Goal: Task Accomplishment & Management: Manage account settings

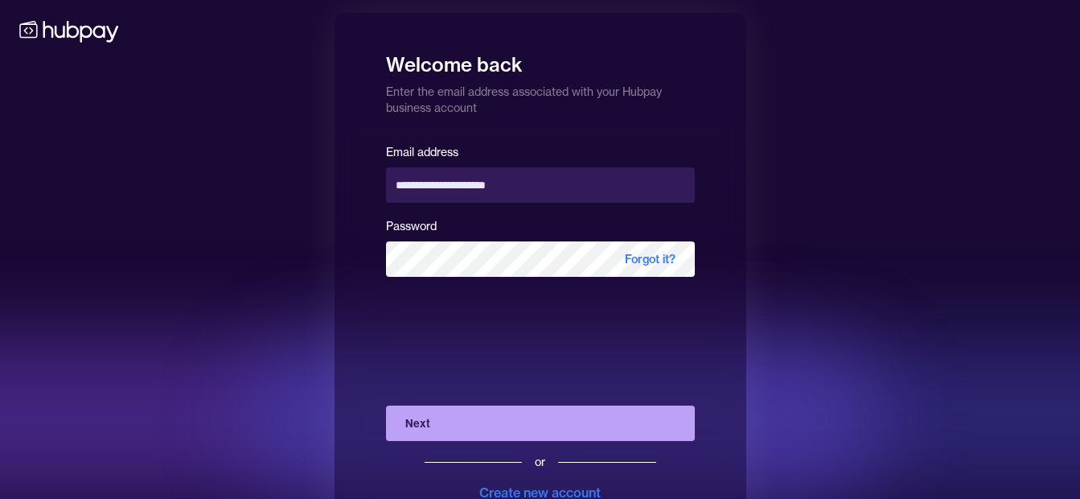
click at [396, 414] on button "Next" at bounding box center [540, 422] width 309 height 35
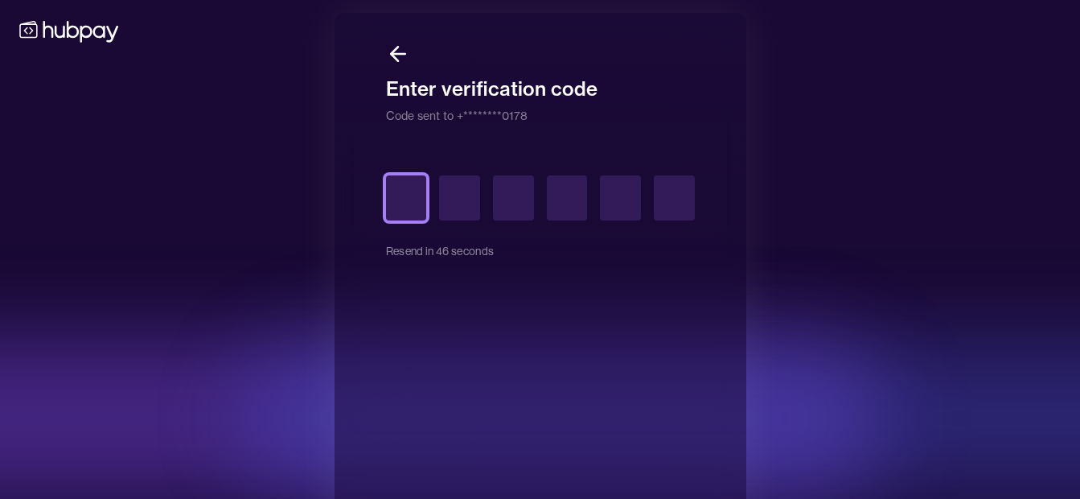
type input "*"
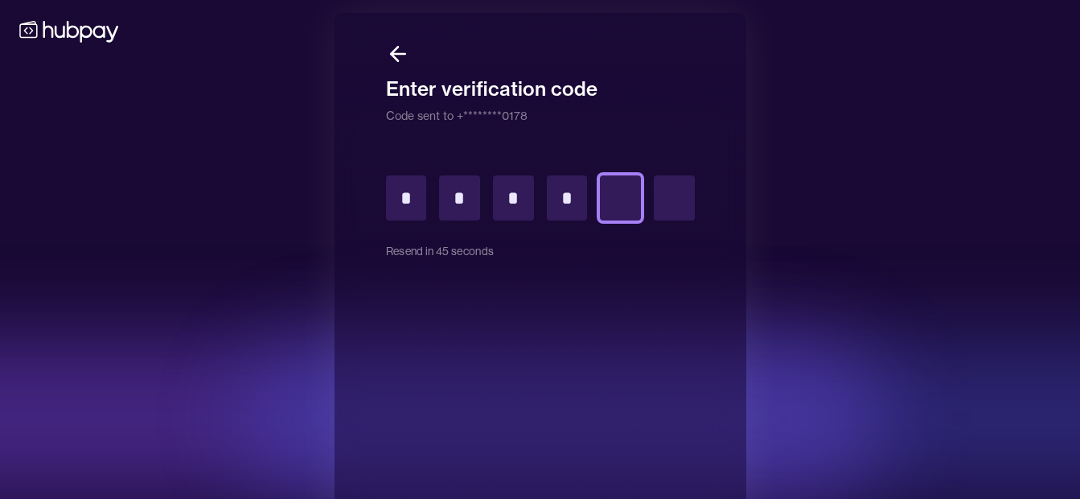
type input "*"
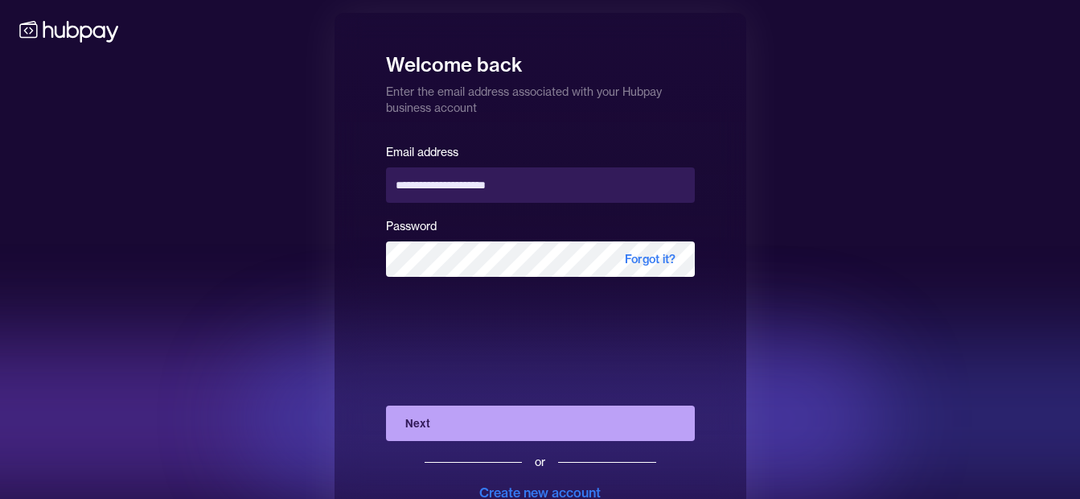
click at [458, 423] on button "Next" at bounding box center [540, 422] width 309 height 35
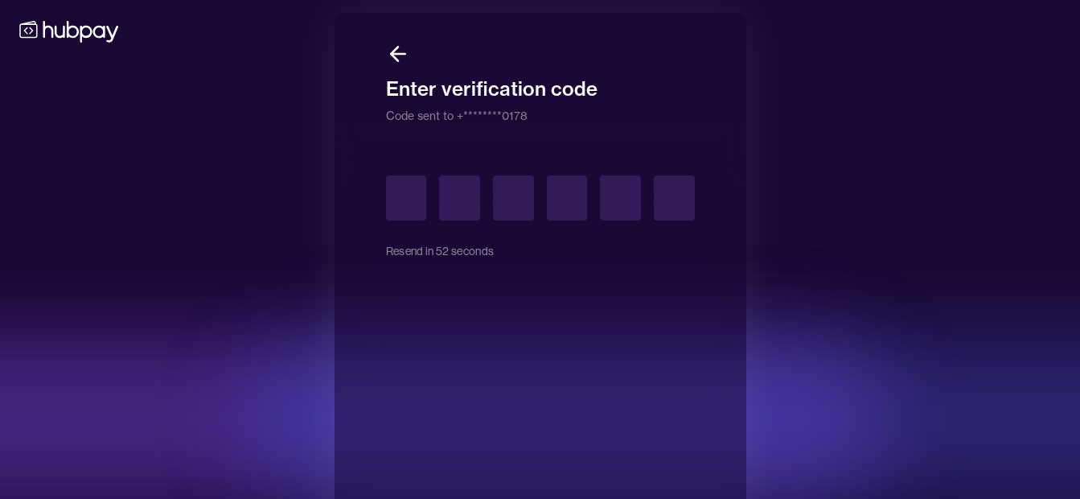
type input "*"
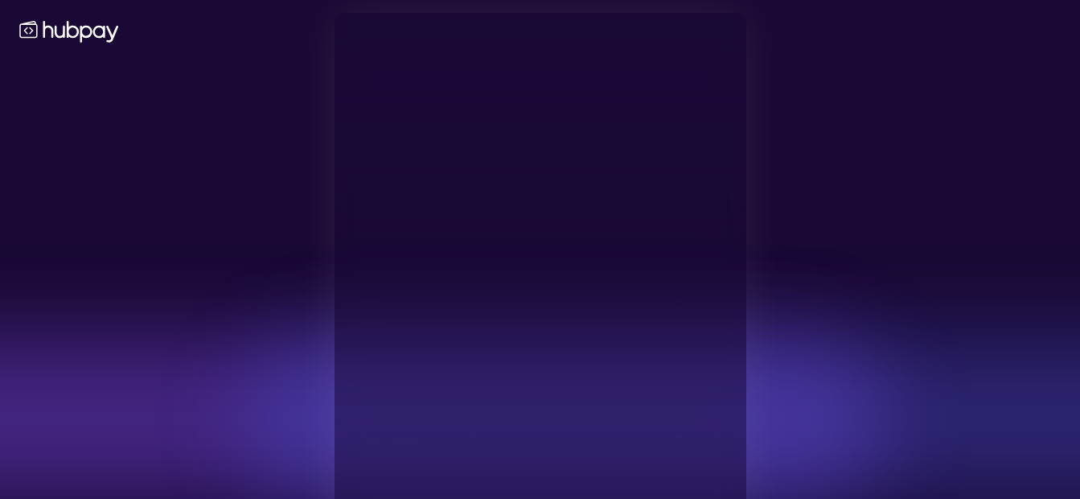
click at [498, 144] on body "**********" at bounding box center [540, 278] width 1080 height 556
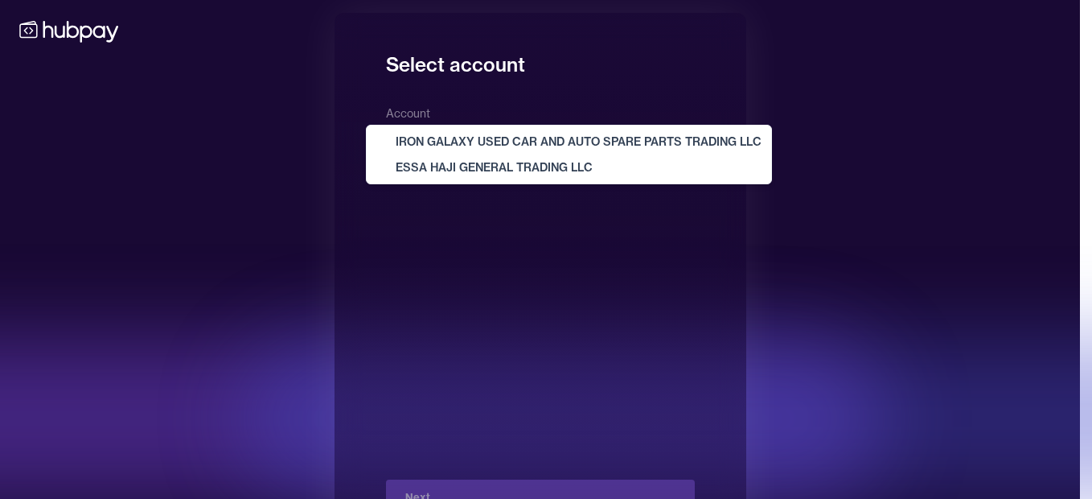
select select "**********"
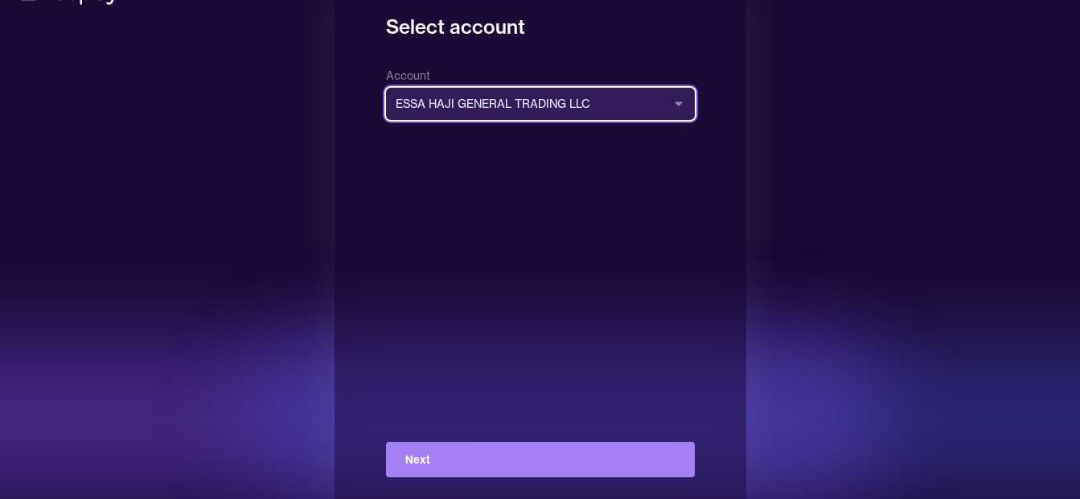
scroll to position [58, 0]
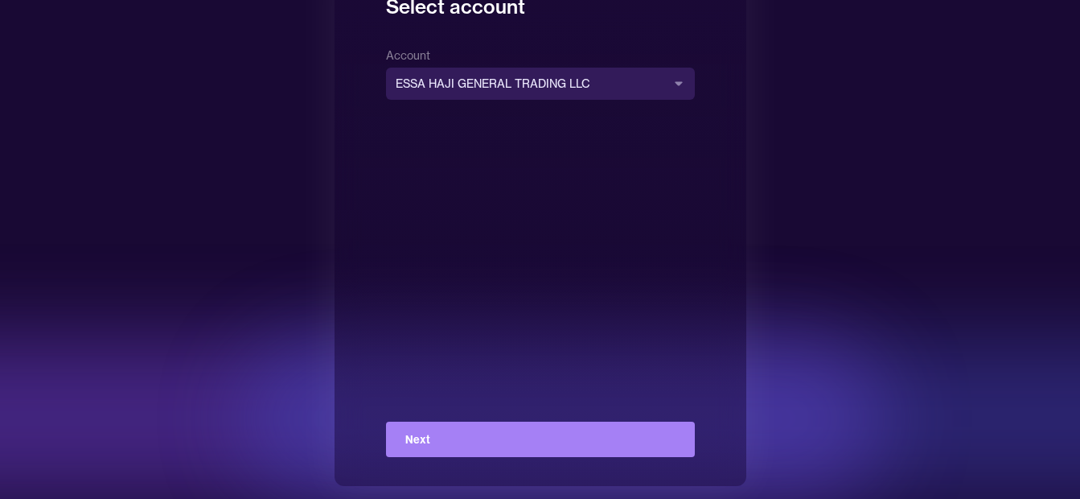
click at [514, 431] on button "Next" at bounding box center [540, 438] width 309 height 35
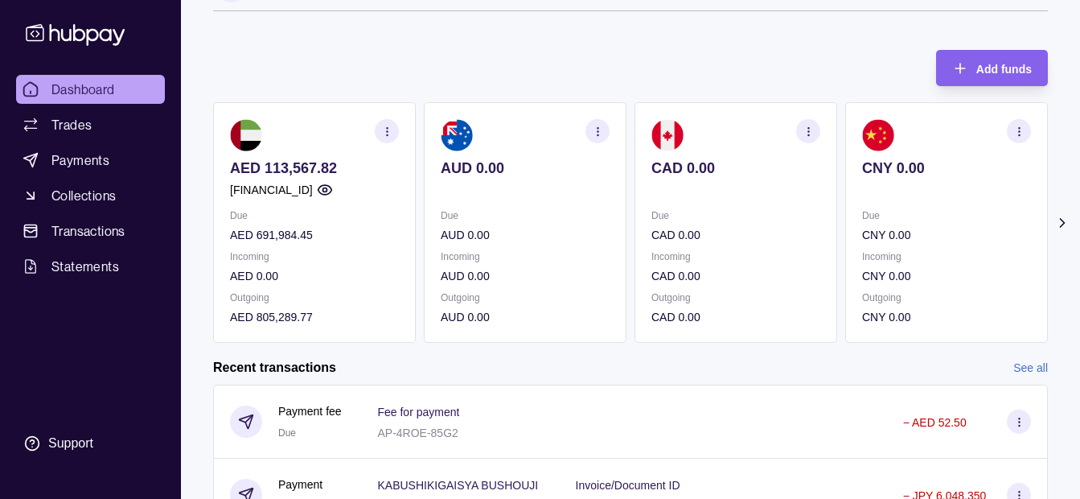
scroll to position [80, 0]
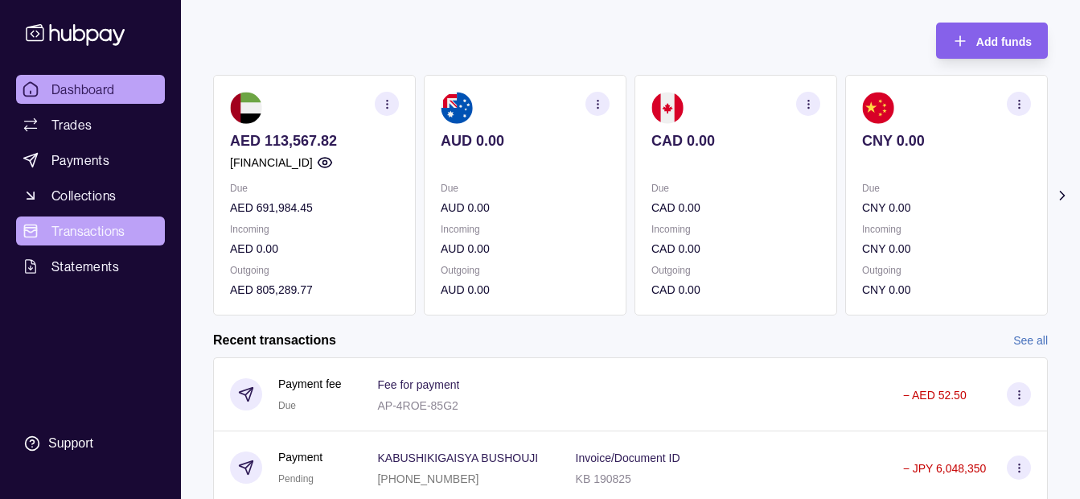
click at [109, 224] on span "Transactions" at bounding box center [88, 230] width 74 height 19
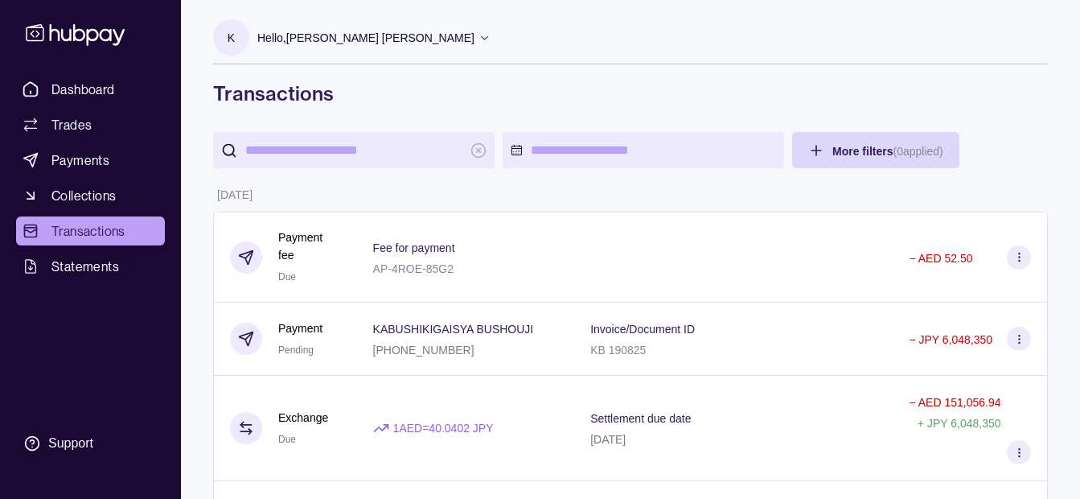
click at [376, 35] on p "Hello, Khalid Khan Rahmat Gul" at bounding box center [365, 38] width 217 height 18
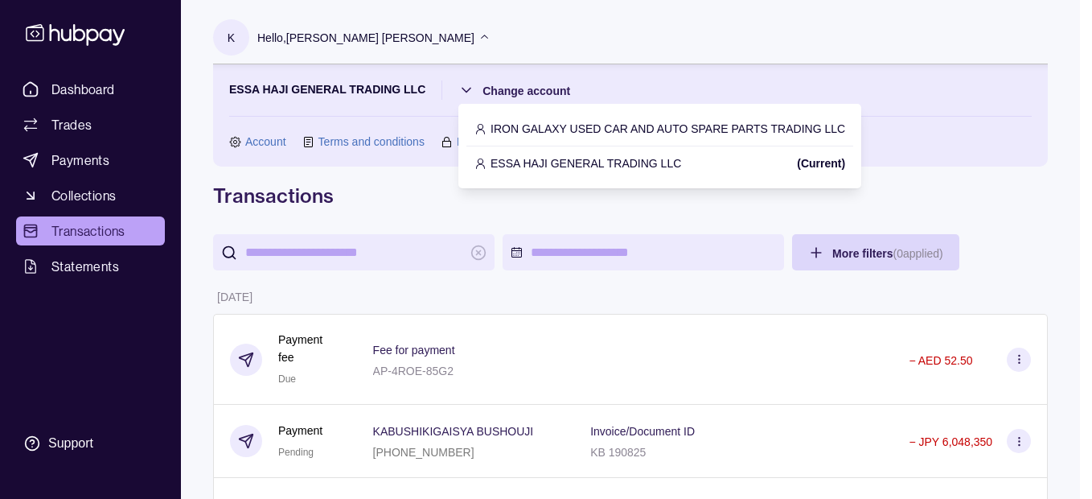
click at [573, 126] on p "IRON GALAXY USED CAR AND AUTO SPARE PARTS TRADING LLC" at bounding box center [667, 129] width 355 height 18
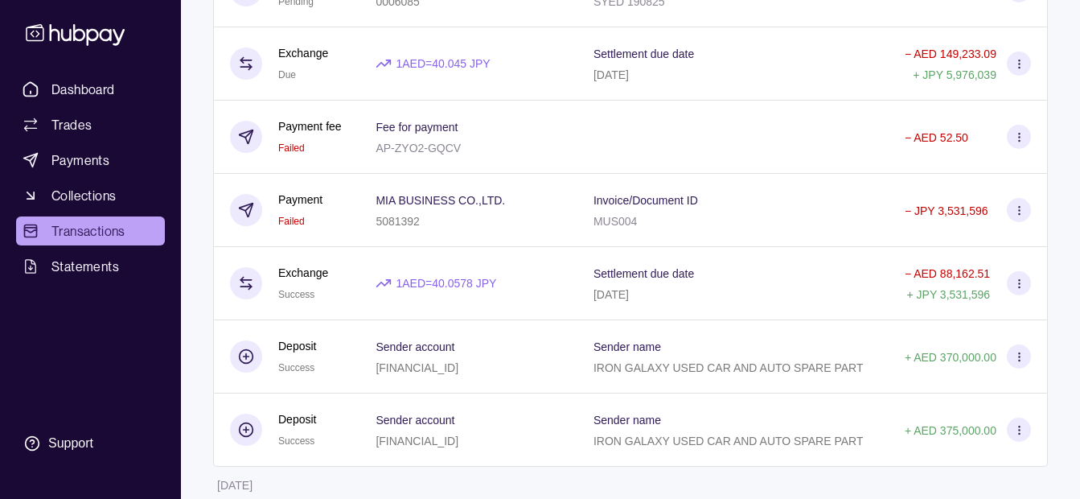
scroll to position [475, 0]
